Goal: Complete application form

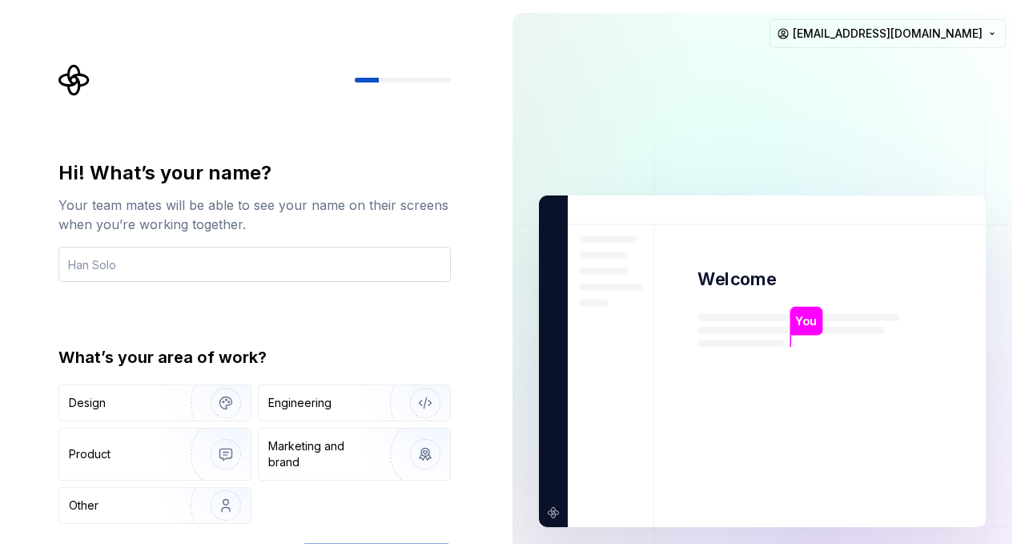
click at [303, 257] on input "text" at bounding box center [254, 264] width 392 height 35
type input "[PERSON_NAME]"
click at [303, 311] on div "Hi! What’s your name? Your team mates will be able to see your name on their sc…" at bounding box center [254, 341] width 392 height 363
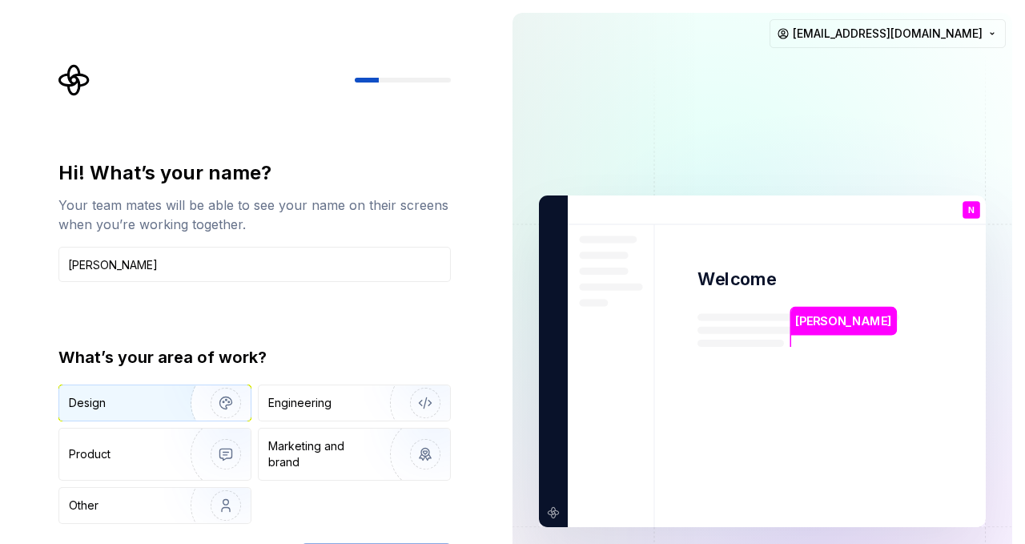
click at [173, 411] on img "button" at bounding box center [215, 402] width 102 height 107
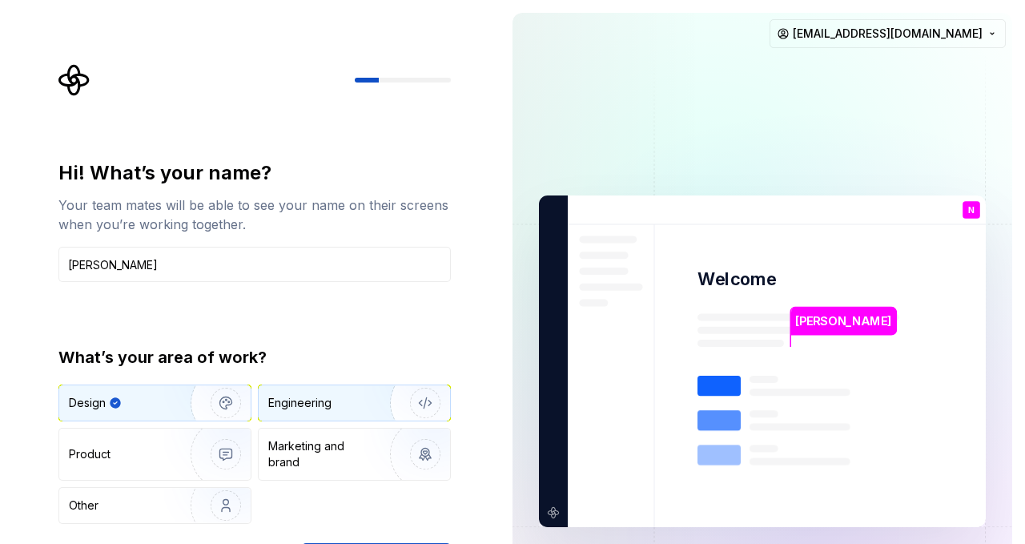
click at [364, 409] on img "button" at bounding box center [414, 402] width 102 height 107
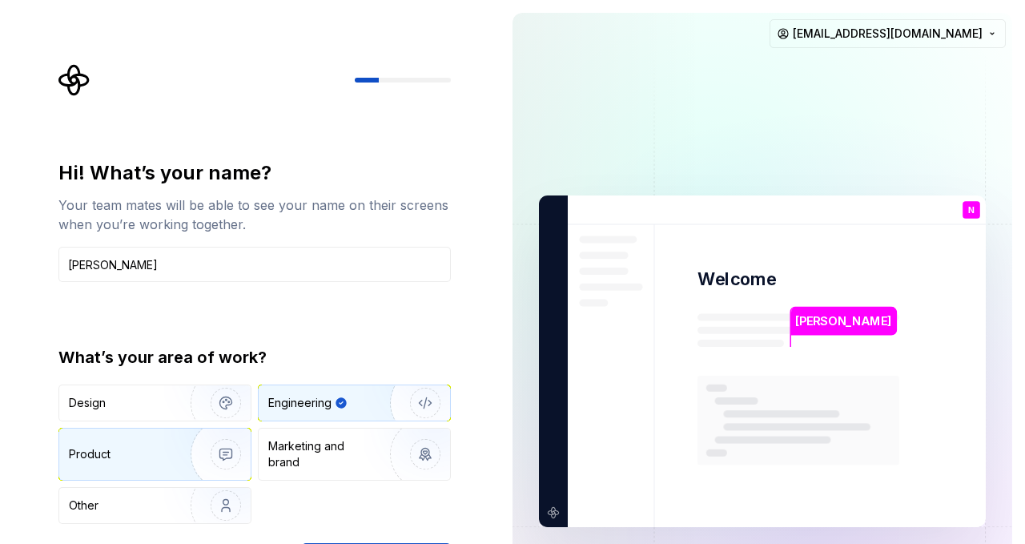
click at [182, 453] on img "button" at bounding box center [215, 453] width 102 height 107
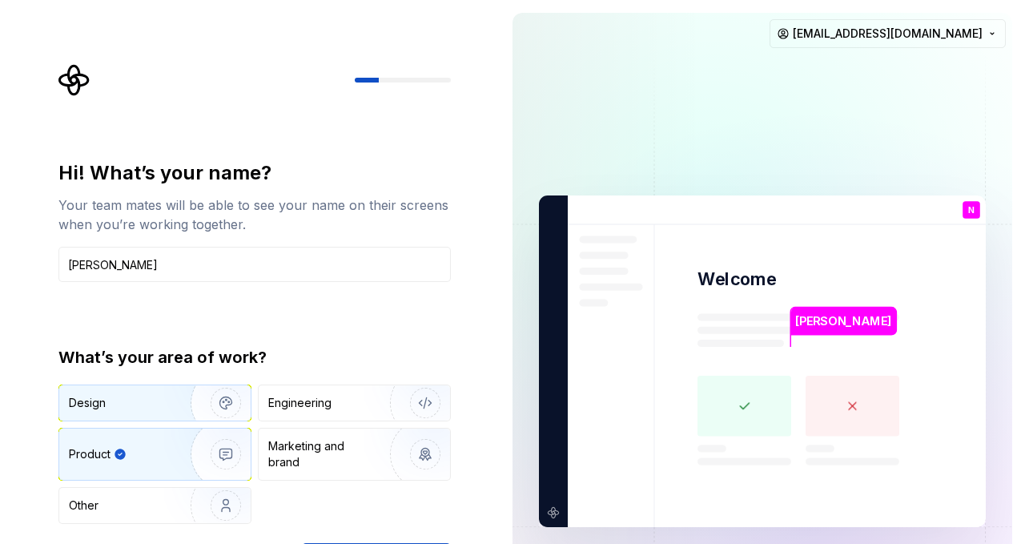
click at [193, 419] on img "button" at bounding box center [215, 402] width 102 height 107
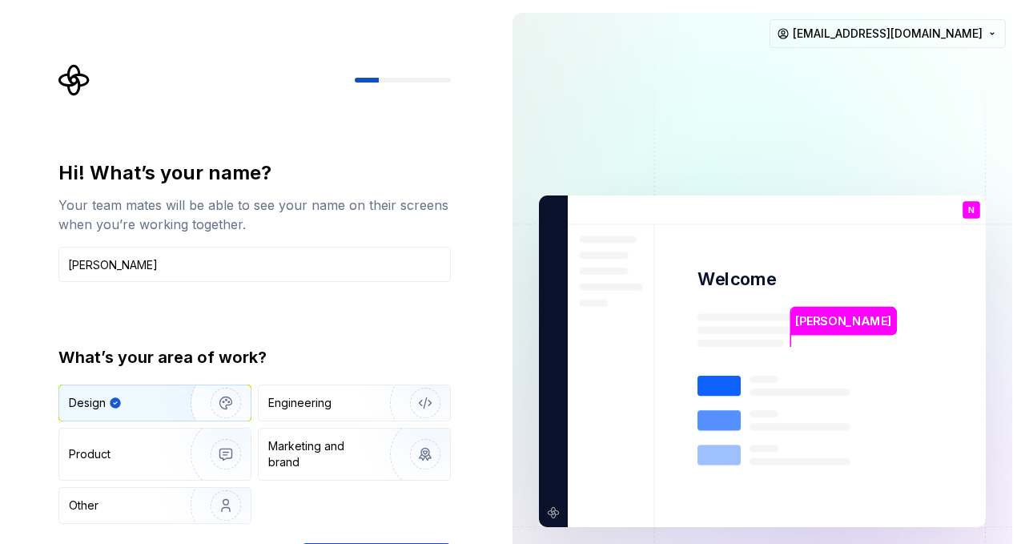
click at [395, 508] on div "Design Engineering Product Marketing and brand Other" at bounding box center [254, 453] width 392 height 139
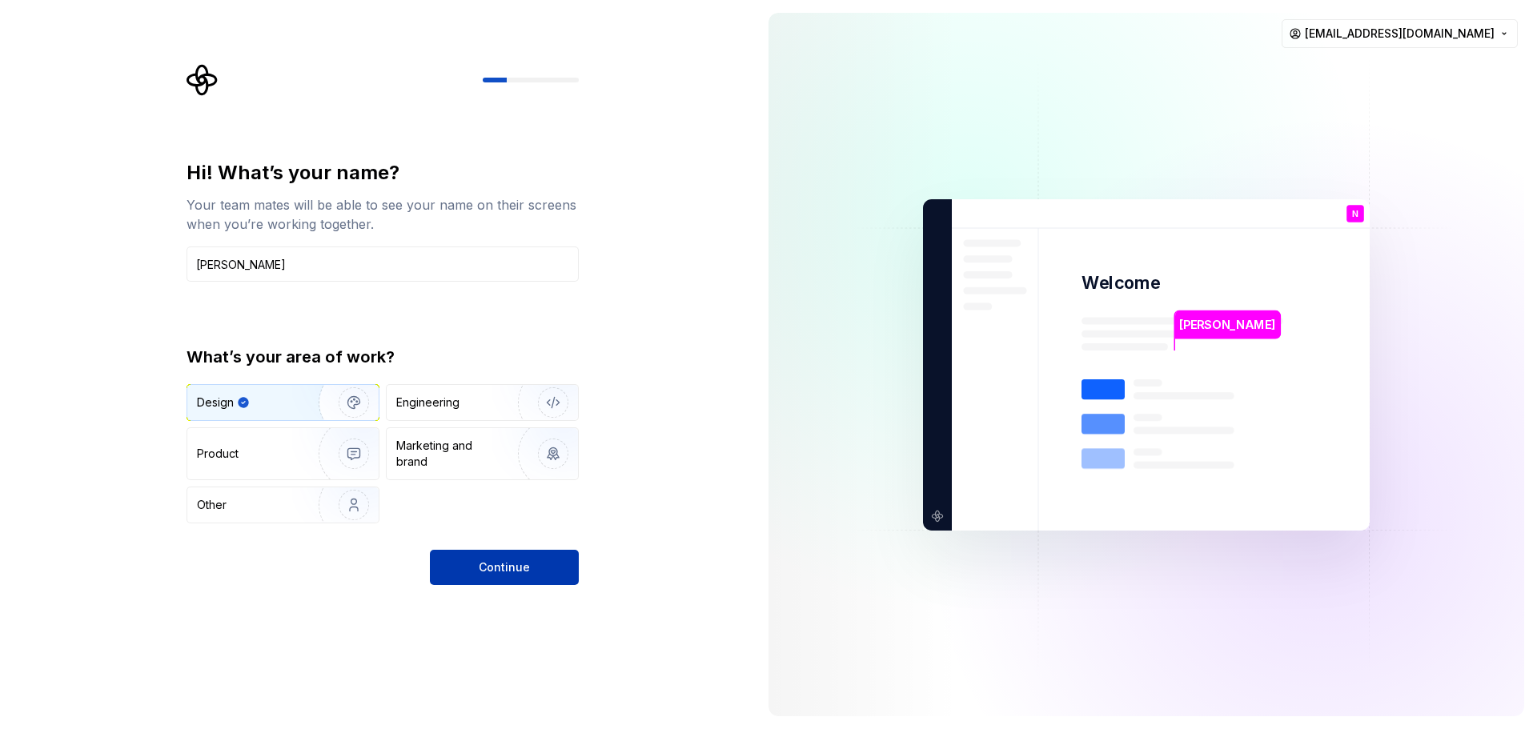
click at [504, 543] on span "Continue" at bounding box center [504, 568] width 51 height 16
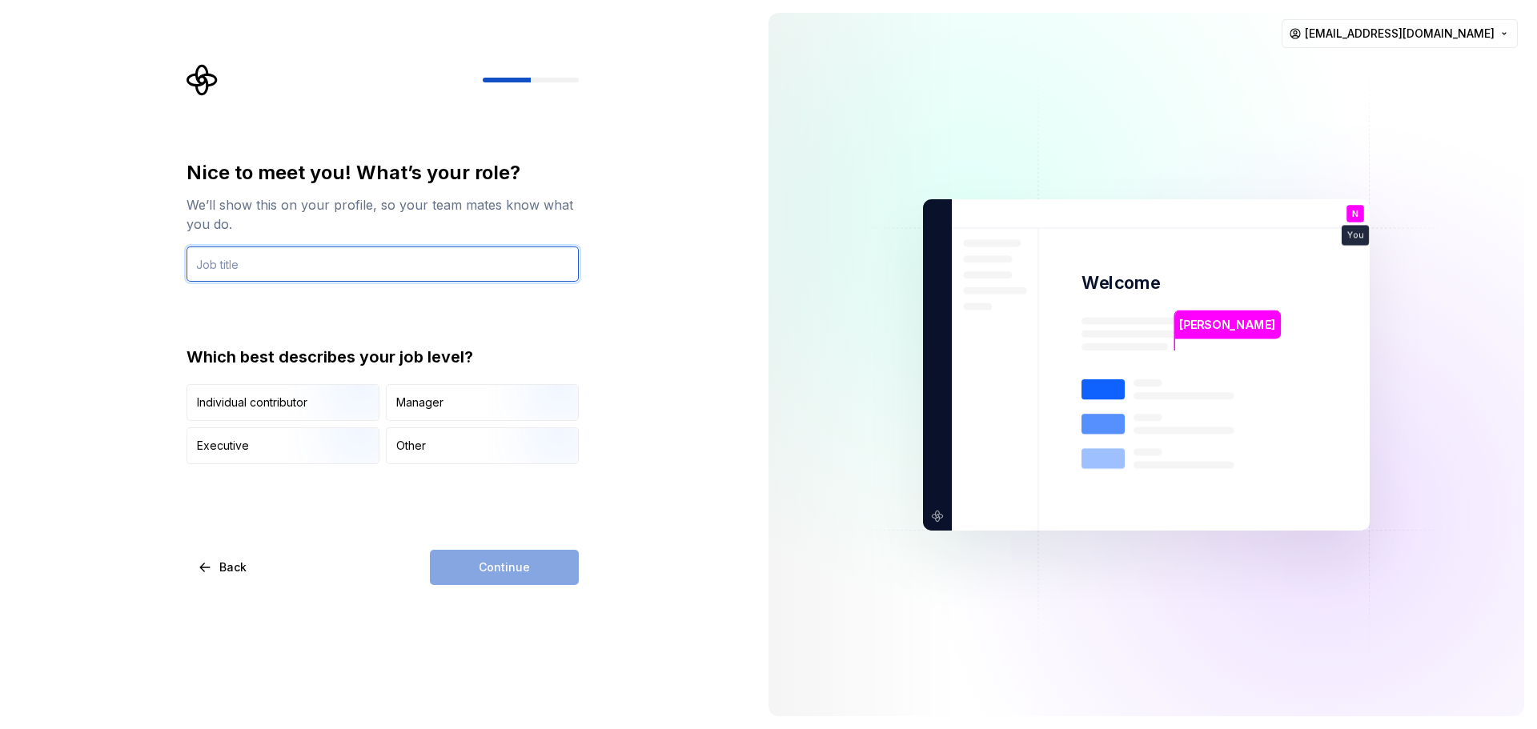
click at [428, 275] on input "text" at bounding box center [383, 264] width 392 height 35
type input "Content Creator"
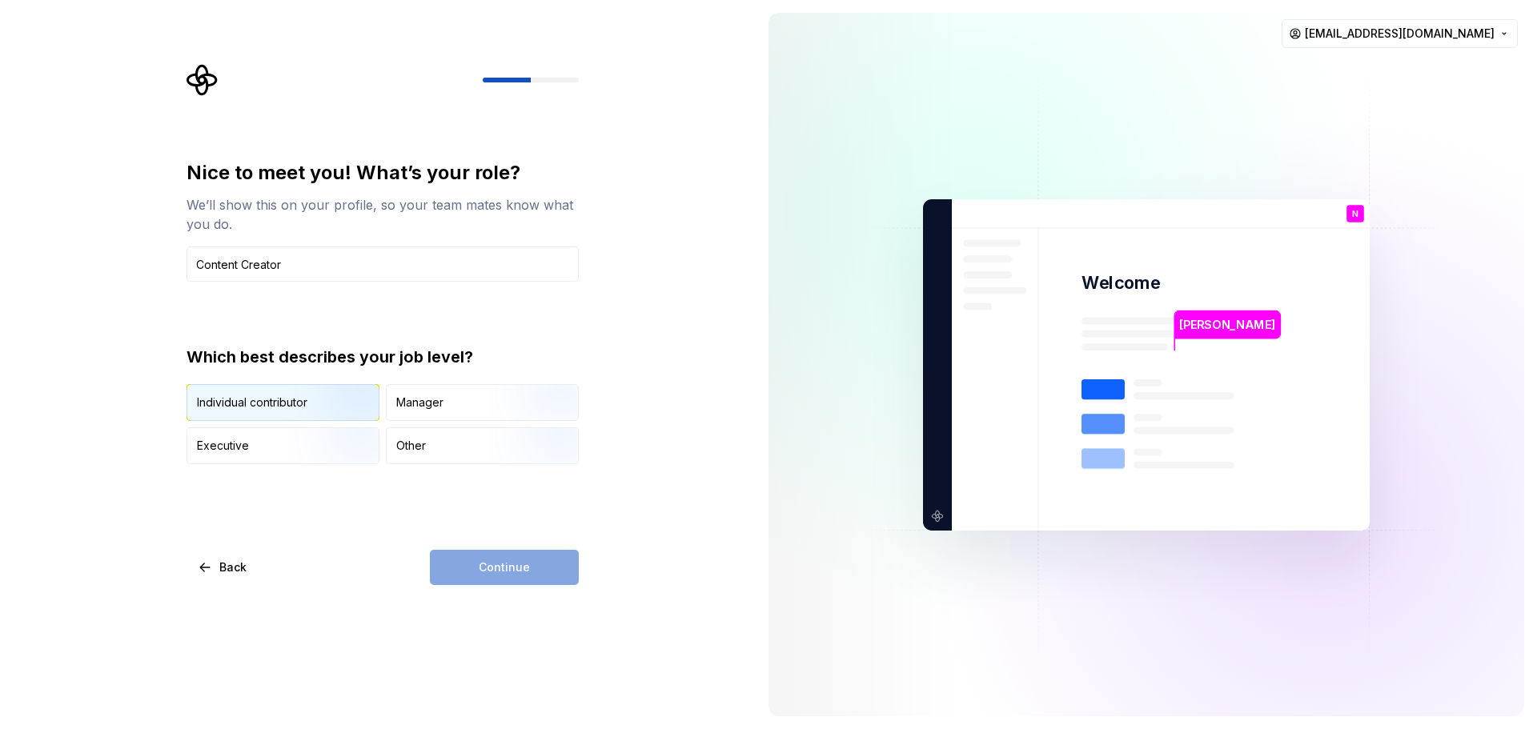
click at [309, 414] on img "button" at bounding box center [340, 422] width 102 height 107
click at [538, 543] on button "Continue" at bounding box center [504, 567] width 149 height 35
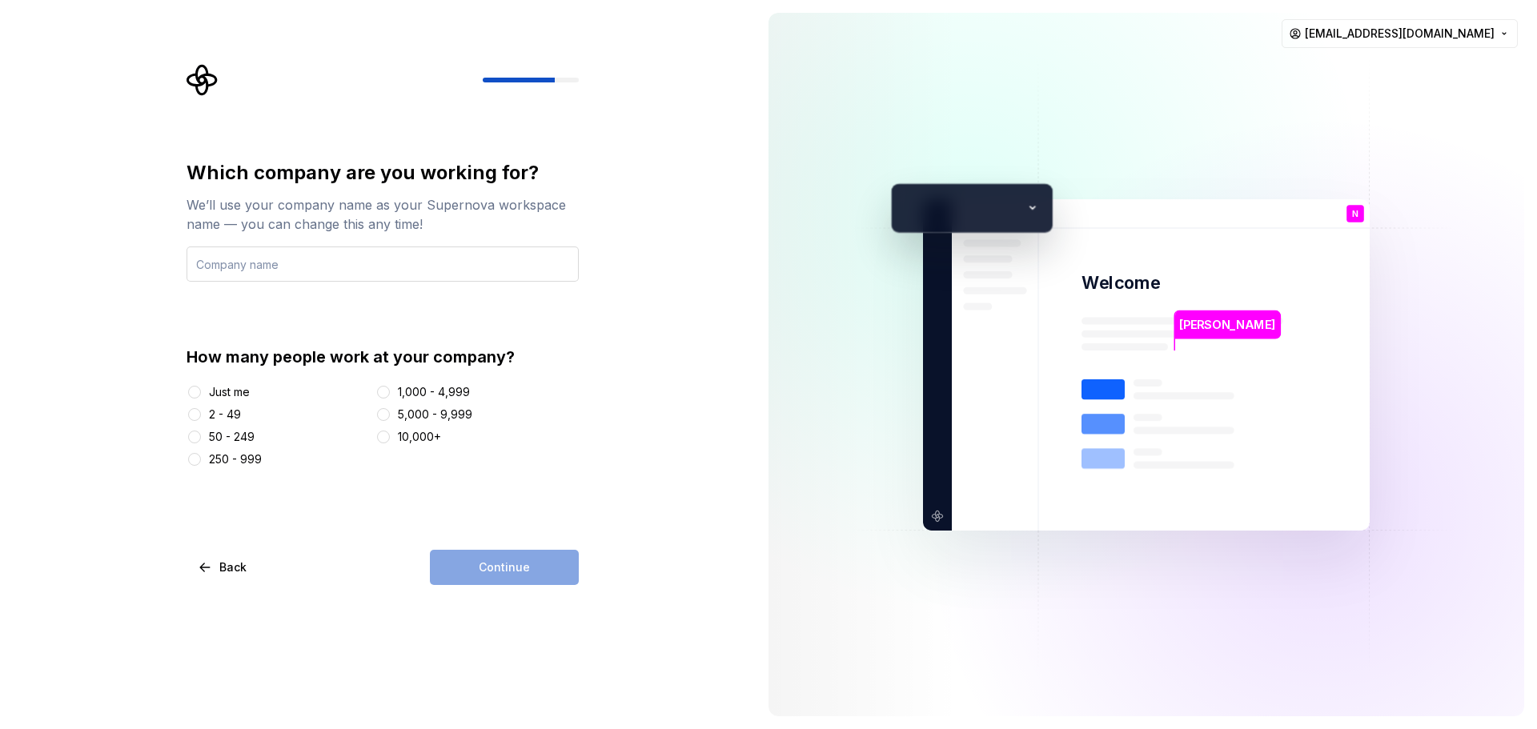
click at [338, 264] on input "text" at bounding box center [383, 264] width 392 height 35
type input "[PERSON_NAME] DIY"
click at [210, 412] on div "2 - 49" at bounding box center [225, 415] width 32 height 16
click at [201, 412] on button "2 - 49" at bounding box center [194, 414] width 13 height 13
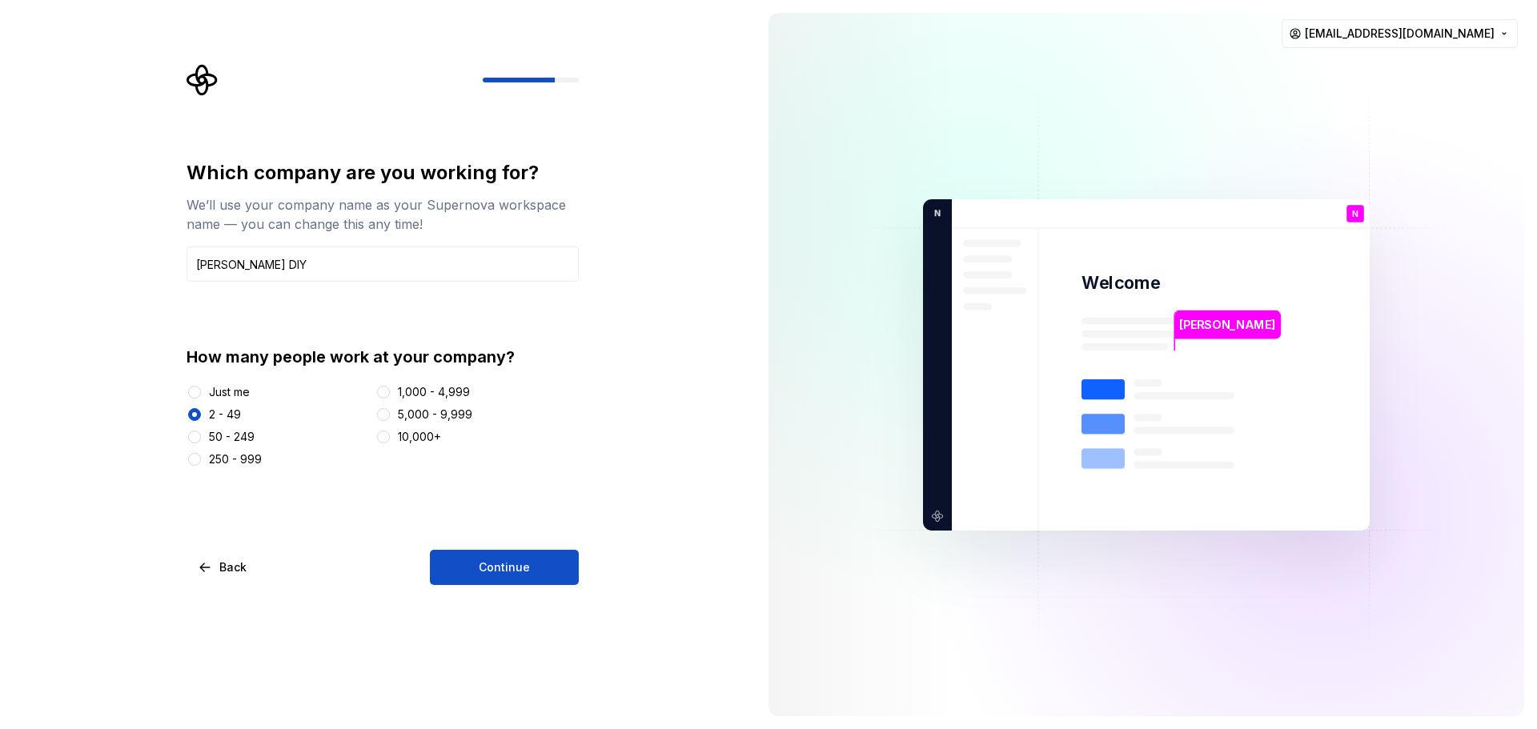
click at [512, 543] on div "Which company are you working for? We’ll use your company name as your Supernov…" at bounding box center [378, 364] width 756 height 729
click at [527, 543] on span "Continue" at bounding box center [504, 568] width 51 height 16
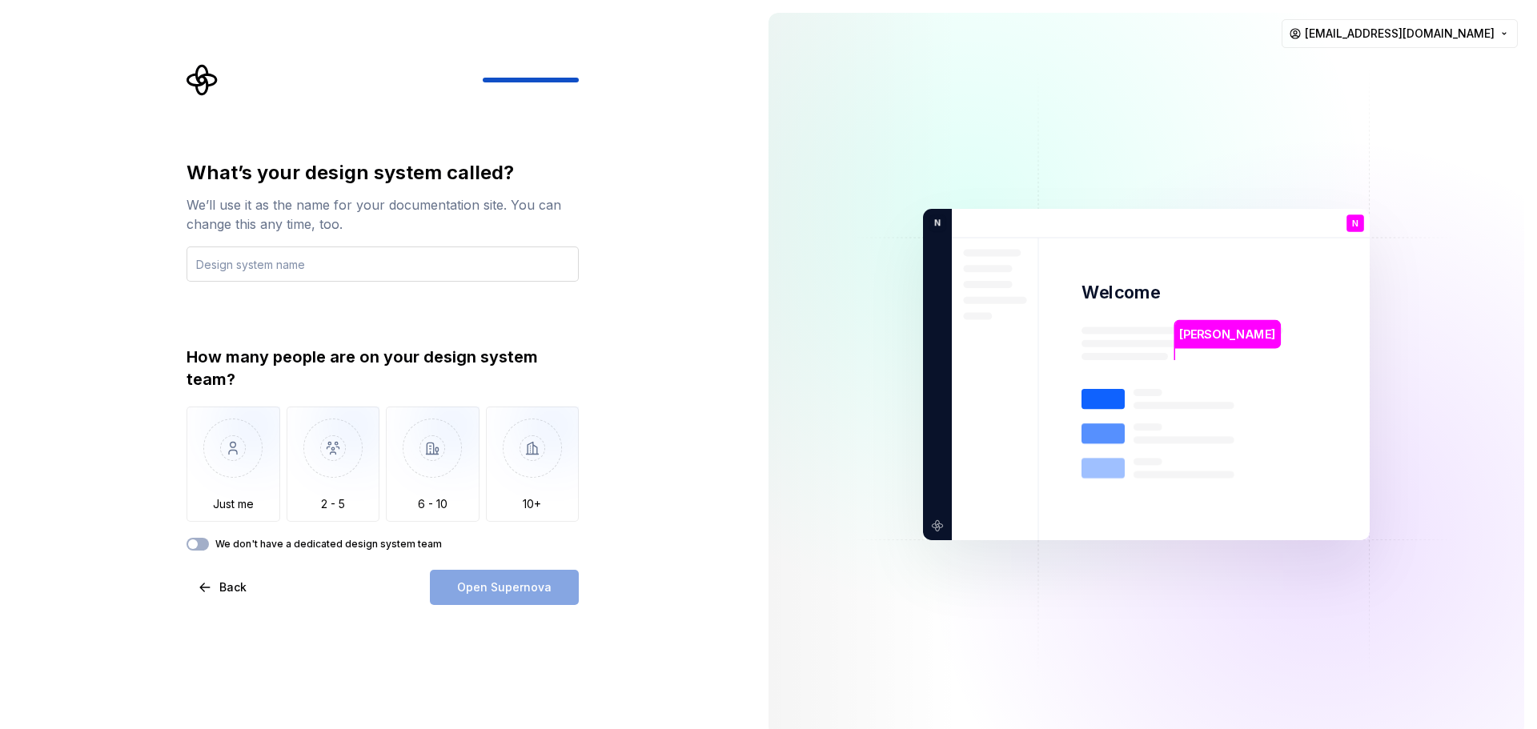
click at [277, 263] on input "text" at bounding box center [383, 264] width 392 height 35
click at [345, 264] on input "text" at bounding box center [383, 264] width 392 height 35
type input "Quit It"
click at [229, 457] on img "button" at bounding box center [234, 460] width 94 height 107
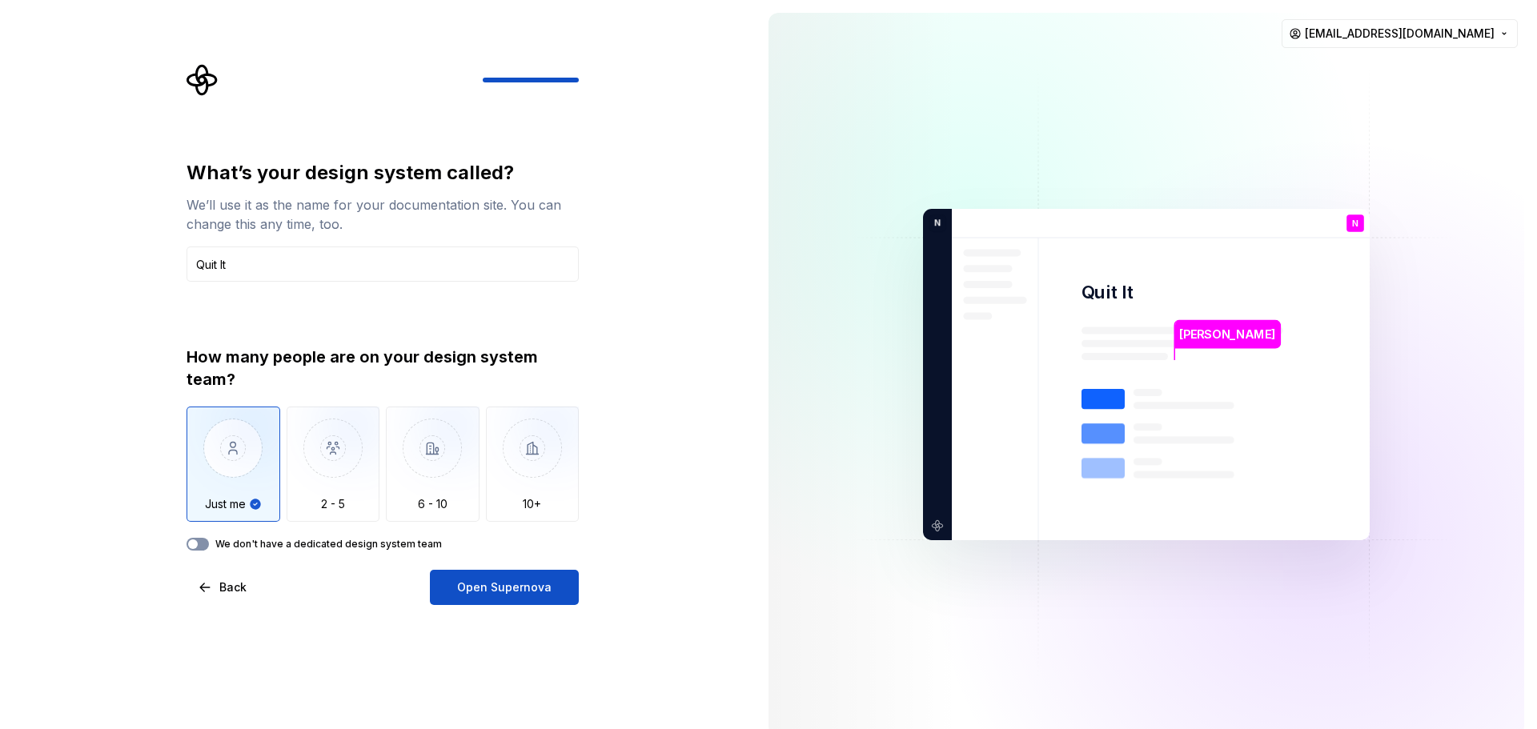
click at [198, 543] on icon "button" at bounding box center [193, 545] width 13 height 10
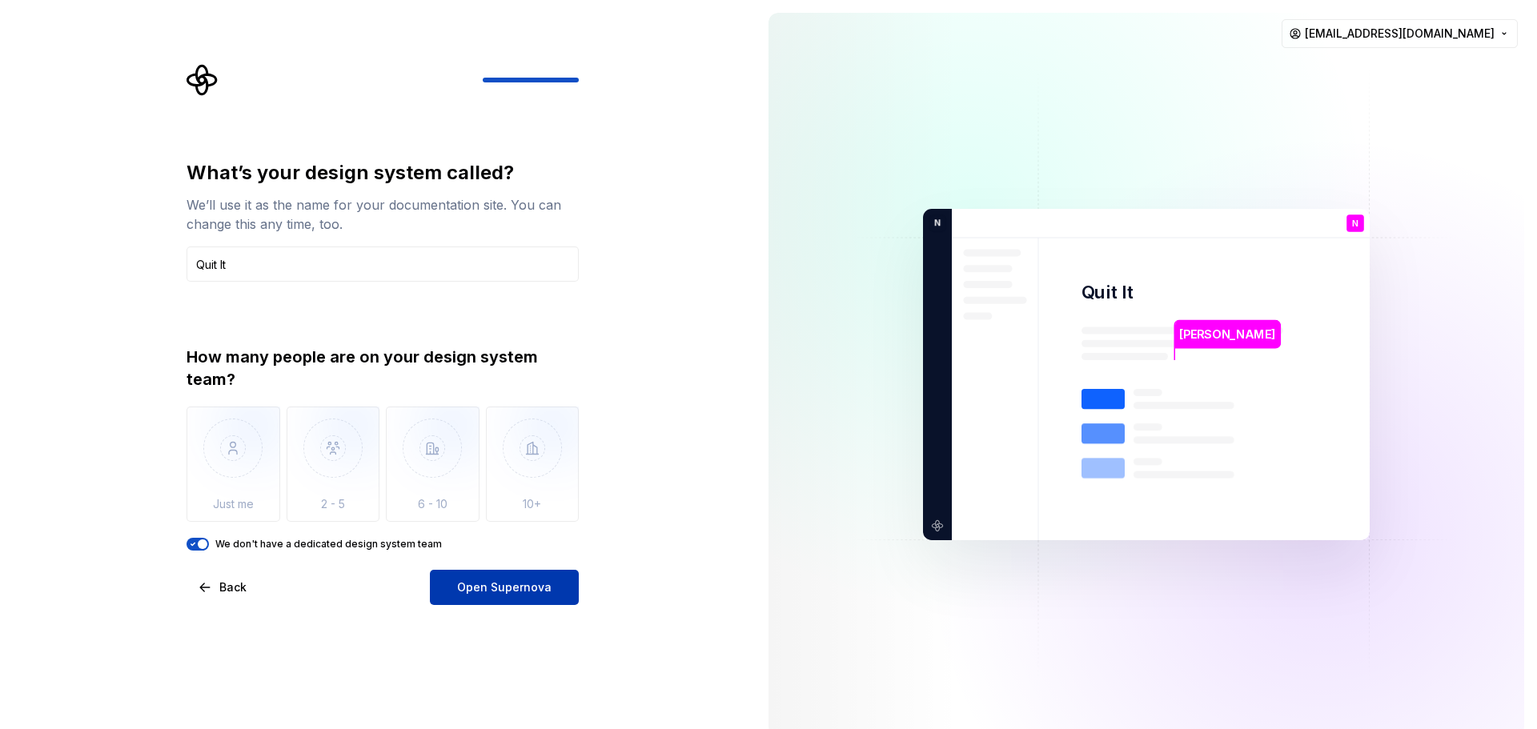
click at [493, 543] on span "Open Supernova" at bounding box center [504, 588] width 94 height 16
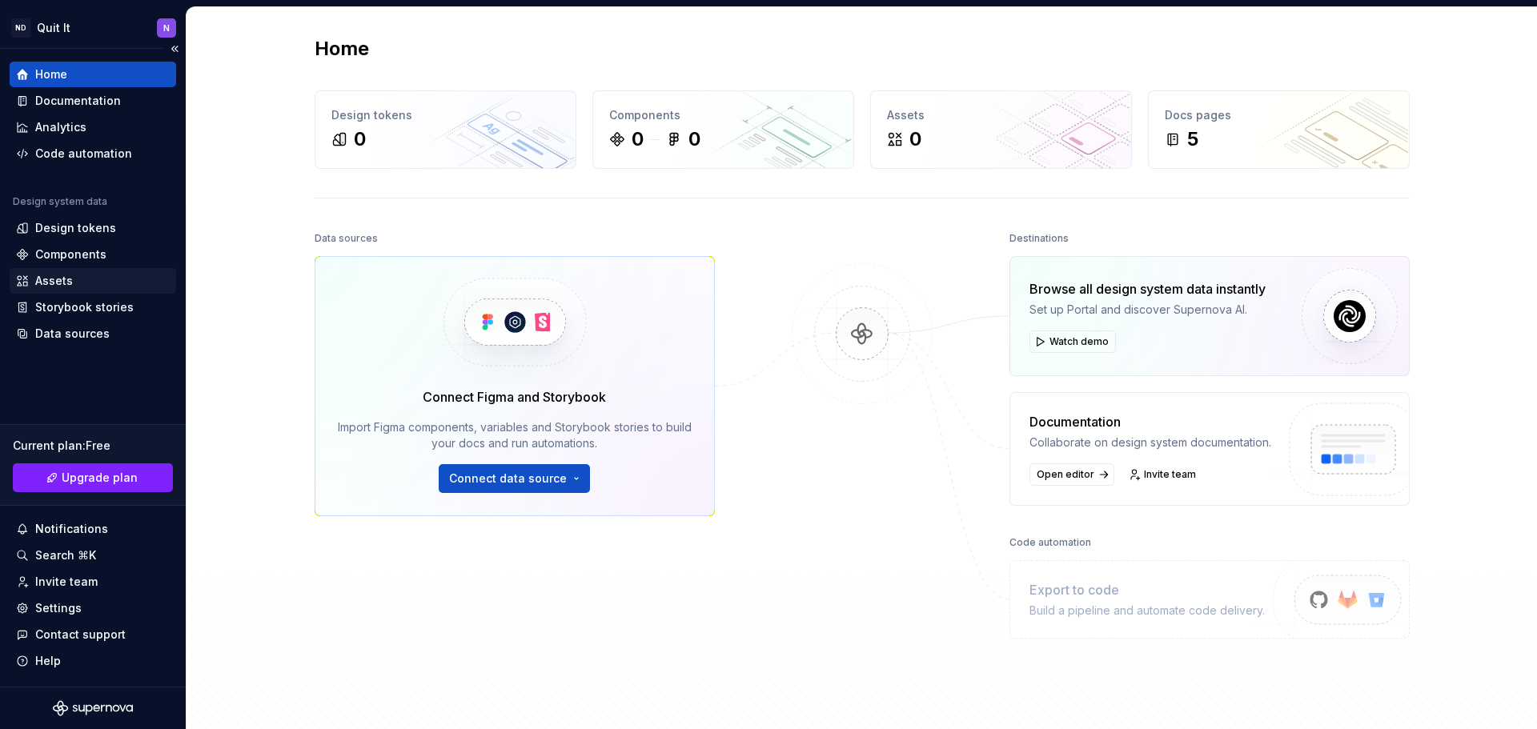
click at [36, 284] on div "Assets" at bounding box center [54, 281] width 38 height 16
